Goal: Find specific page/section: Find specific page/section

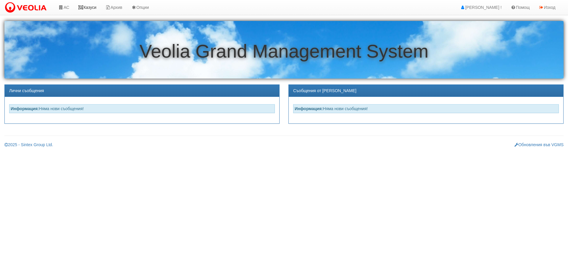
click at [91, 5] on link "Казуси" at bounding box center [87, 7] width 27 height 15
click at [98, 5] on link "Казуси" at bounding box center [87, 7] width 27 height 15
